Goal: Complete application form: Complete application form

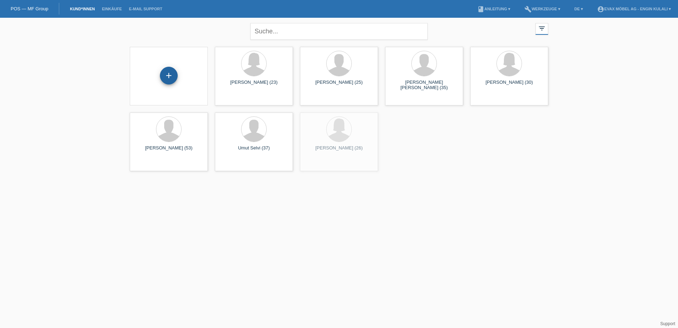
click at [171, 77] on div "+" at bounding box center [169, 76] width 18 height 18
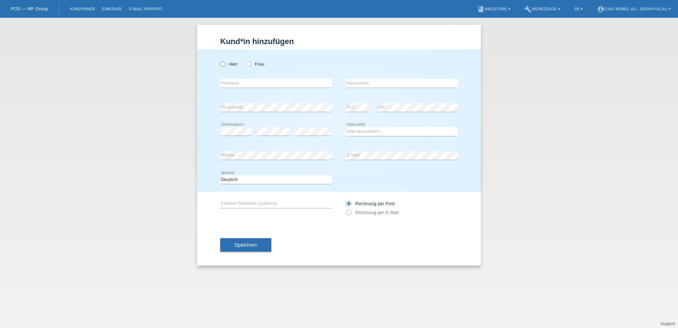
click at [228, 65] on label "Herr" at bounding box center [229, 63] width 18 height 5
click at [225, 65] on input "Herr" at bounding box center [222, 63] width 5 height 5
radio input "true"
click at [243, 78] on div "error Vorname" at bounding box center [276, 83] width 112 height 24
click at [239, 80] on input "text" at bounding box center [276, 83] width 112 height 9
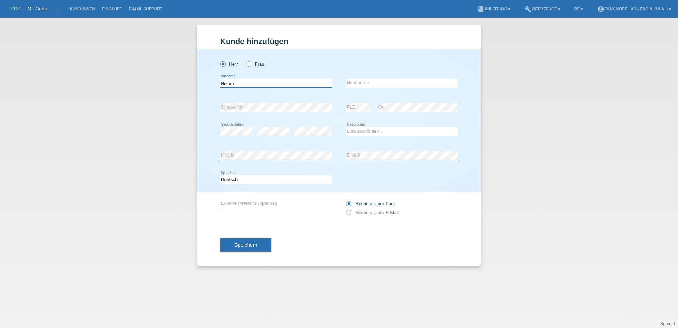
type input "Nizam"
type input "Mustafi"
click at [356, 131] on select "Bitte auswählen... Schweiz Deutschland Liechtenstein Österreich ------------ Af…" at bounding box center [402, 131] width 112 height 9
select select "IT"
click at [346, 127] on select "Bitte auswählen... Schweiz Deutschland Liechtenstein Österreich ------------ Af…" at bounding box center [402, 131] width 112 height 9
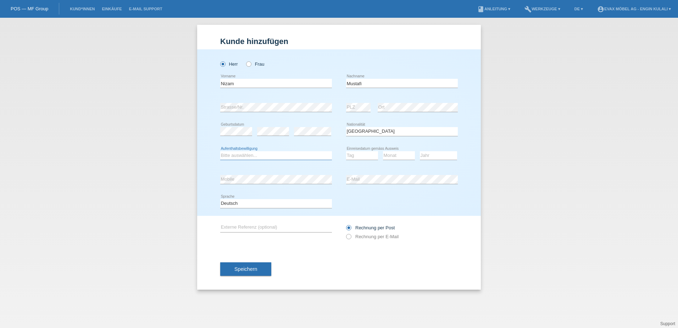
click at [231, 153] on select "Bitte auswählen... C B B - Flüchtlingsstatus Andere" at bounding box center [276, 155] width 112 height 9
select select "C"
click at [220, 151] on select "Bitte auswählen... C B B - Flüchtlingsstatus Andere" at bounding box center [276, 155] width 112 height 9
click at [360, 156] on select "Tag 01 02 03 04 05 06 07 08 09 10 11" at bounding box center [362, 155] width 32 height 9
click at [355, 155] on select "Tag 01 02 03 04 05 06 07 08 09 10 11" at bounding box center [362, 155] width 32 height 9
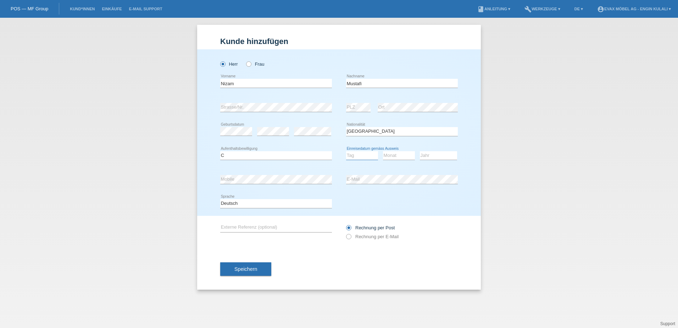
select select "01"
click at [346, 151] on select "Tag 01 02 03 04 05 06 07 08 09 10 11" at bounding box center [362, 155] width 32 height 9
click at [395, 148] on div "Monat 01 02 03 04 05 06 07 08 09 10 11 12 error" at bounding box center [399, 156] width 32 height 24
click at [391, 153] on select "Monat 01 02 03 04 05 06 07 08 09 10 11" at bounding box center [399, 155] width 32 height 9
select select "09"
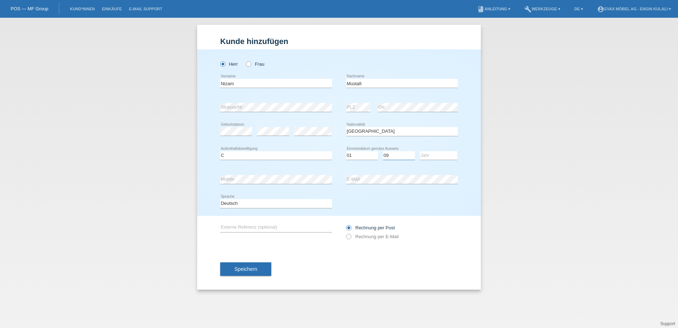
click at [383, 151] on select "Monat 01 02 03 04 05 06 07 08 09 10 11" at bounding box center [399, 155] width 32 height 9
click at [434, 156] on select "Jahr 2025 2024 2023 2022 2021 2020 2019 2018 2017 2016 2015 2014 2013 2012 2011…" at bounding box center [438, 155] width 37 height 9
select select "2015"
click at [420, 151] on select "Jahr 2025 2024 2023 2022 2021 2020 2019 2018 2017 2016 2015 2014 2013 2012 2011…" at bounding box center [438, 155] width 37 height 9
click at [251, 226] on input "text" at bounding box center [276, 227] width 112 height 9
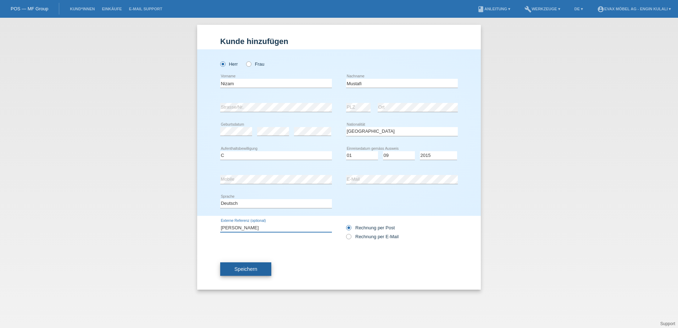
type input "[PERSON_NAME]"
click at [240, 269] on span "Speichern" at bounding box center [245, 269] width 23 height 6
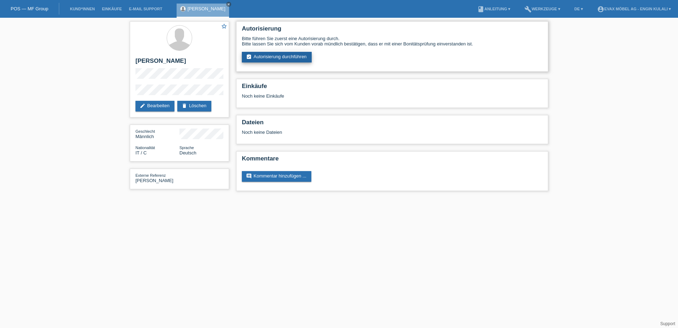
click at [281, 54] on link "assignment_turned_in Autorisierung durchführen" at bounding box center [277, 57] width 70 height 11
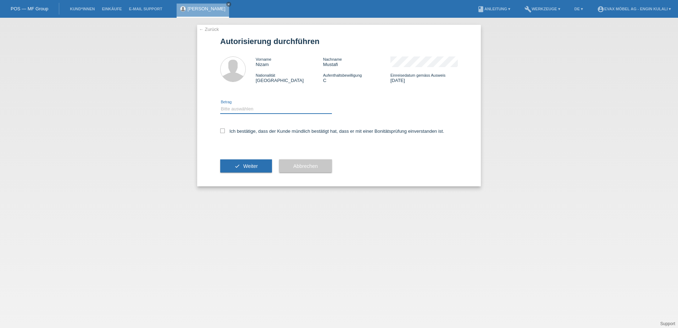
click at [259, 106] on select "Bitte auswählen CHF 1.00 - CHF 499.00 CHF 500.00 - CHF 1'999.00 CHF 2'000.00 - …" at bounding box center [276, 109] width 112 height 9
select select "3"
click at [220, 105] on select "Bitte auswählen CHF 1.00 - CHF 499.00 CHF 500.00 - CHF 1'999.00 CHF 2'000.00 - …" at bounding box center [276, 109] width 112 height 9
click at [253, 134] on div "Ich bestätige, dass der Kunde mündlich bestätigt hat, dass er mit einer Bonität…" at bounding box center [339, 133] width 238 height 24
click at [258, 131] on label "Ich bestätige, dass der Kunde mündlich bestätigt hat, dass er mit einer Bonität…" at bounding box center [332, 130] width 224 height 5
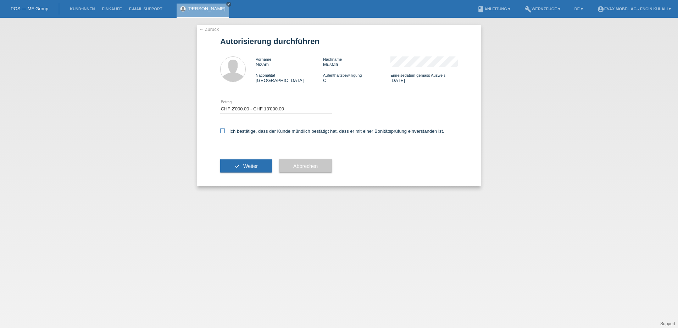
click at [233, 132] on label "Ich bestätige, dass der Kunde mündlich bestätigt hat, dass er mit einer Bonität…" at bounding box center [332, 130] width 224 height 5
click at [225, 132] on input "Ich bestätige, dass der Kunde mündlich bestätigt hat, dass er mit einer Bonität…" at bounding box center [222, 130] width 5 height 5
checkbox input "true"
click at [251, 166] on span "Weiter" at bounding box center [250, 166] width 15 height 6
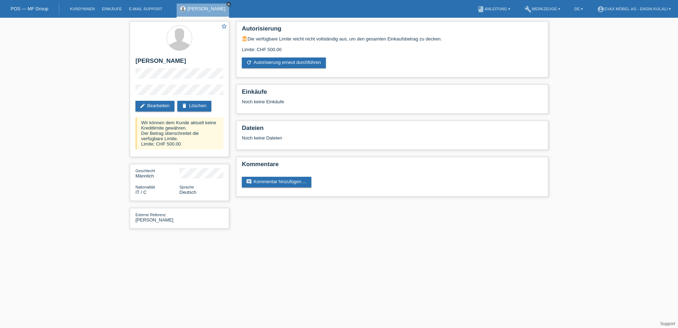
click at [227, 3] on icon "close" at bounding box center [229, 4] width 4 height 4
